Goal: Transaction & Acquisition: Purchase product/service

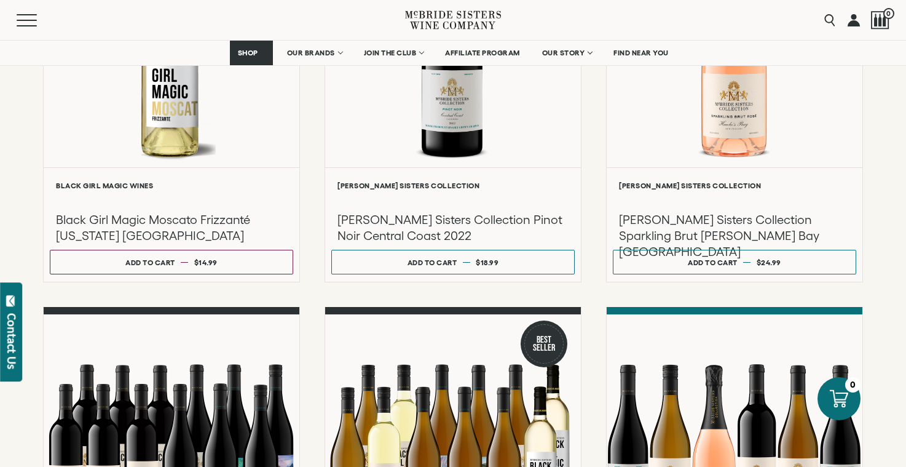
scroll to position [709, 0]
